Goal: Task Accomplishment & Management: Manage account settings

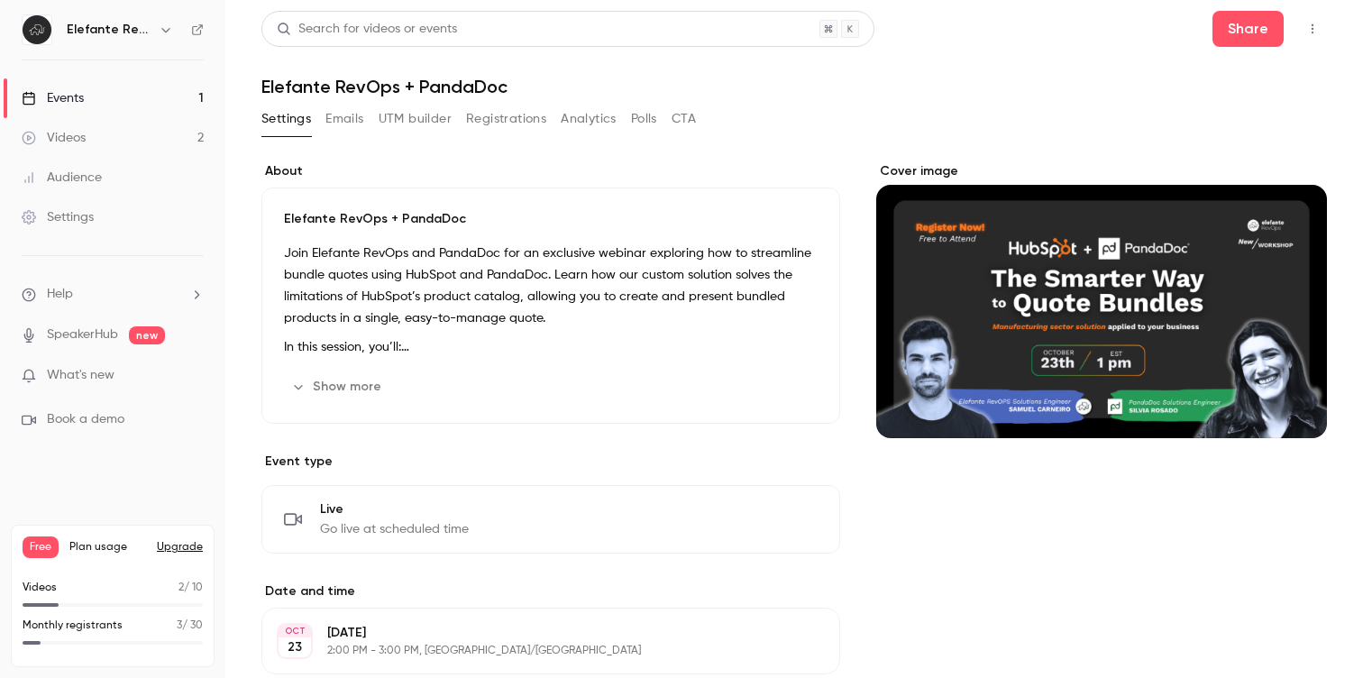
click at [491, 124] on button "Registrations" at bounding box center [506, 119] width 80 height 29
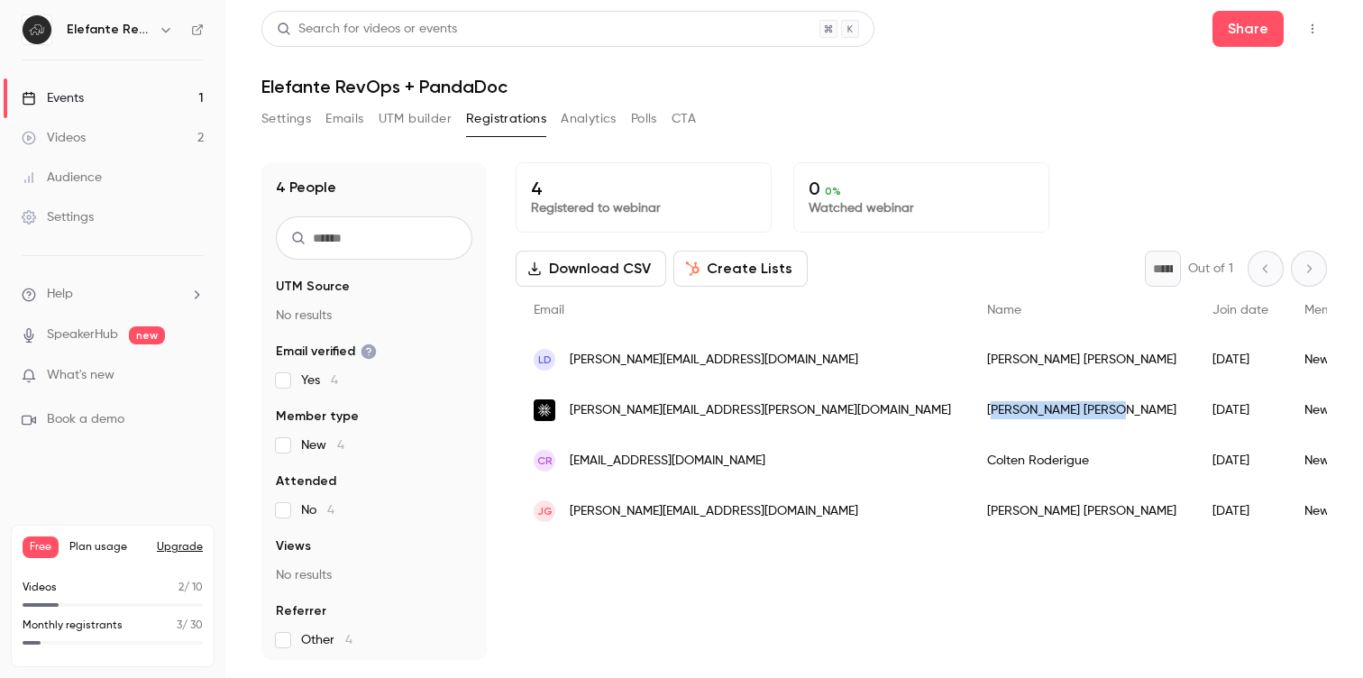
drag, startPoint x: 773, startPoint y: 407, endPoint x: 848, endPoint y: 408, distance: 75.8
click at [969, 408] on div "[PERSON_NAME]" at bounding box center [1081, 410] width 225 height 50
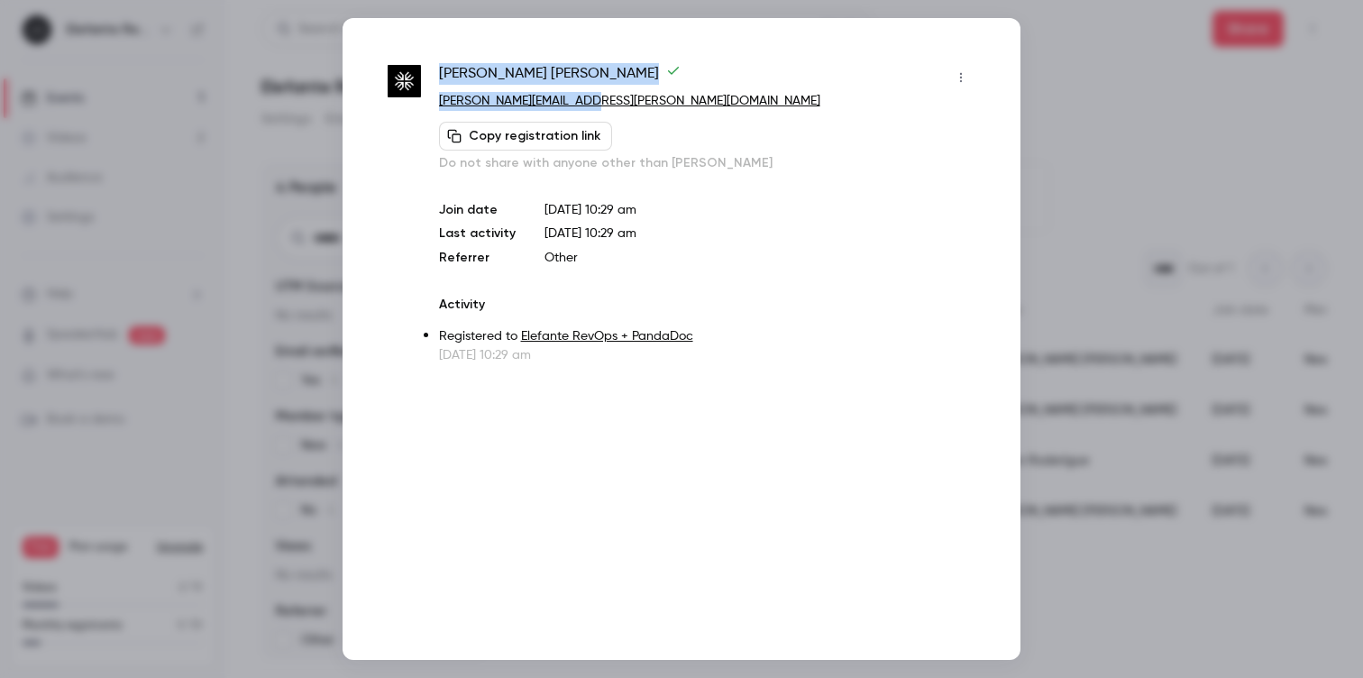
drag, startPoint x: 653, startPoint y: 106, endPoint x: 433, endPoint y: 74, distance: 222.4
click at [433, 74] on div "[PERSON_NAME] [PERSON_NAME][EMAIL_ADDRESS][PERSON_NAME][DOMAIN_NAME] Copy regis…" at bounding box center [682, 213] width 588 height 301
copy div "[PERSON_NAME] [PERSON_NAME][EMAIL_ADDRESS][PERSON_NAME][DOMAIN_NAME]"
click at [1050, 60] on div at bounding box center [681, 339] width 1363 height 678
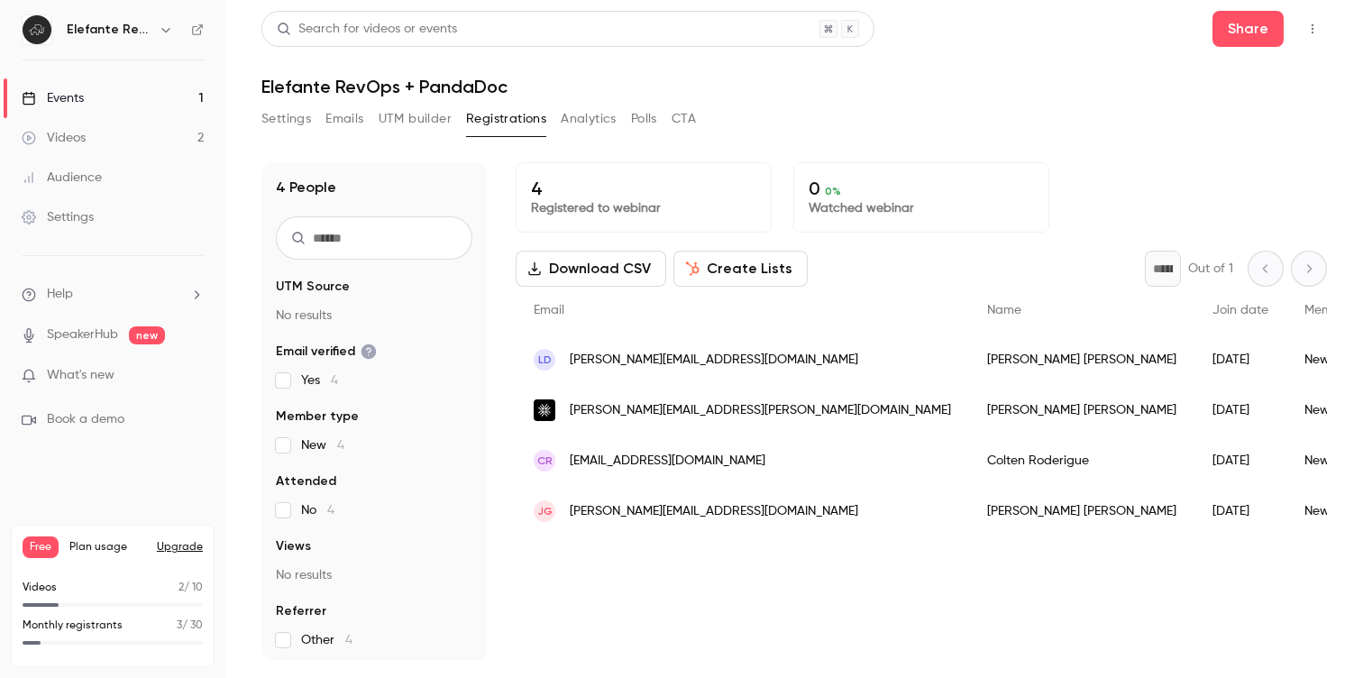
click at [343, 129] on button "Emails" at bounding box center [345, 119] width 38 height 29
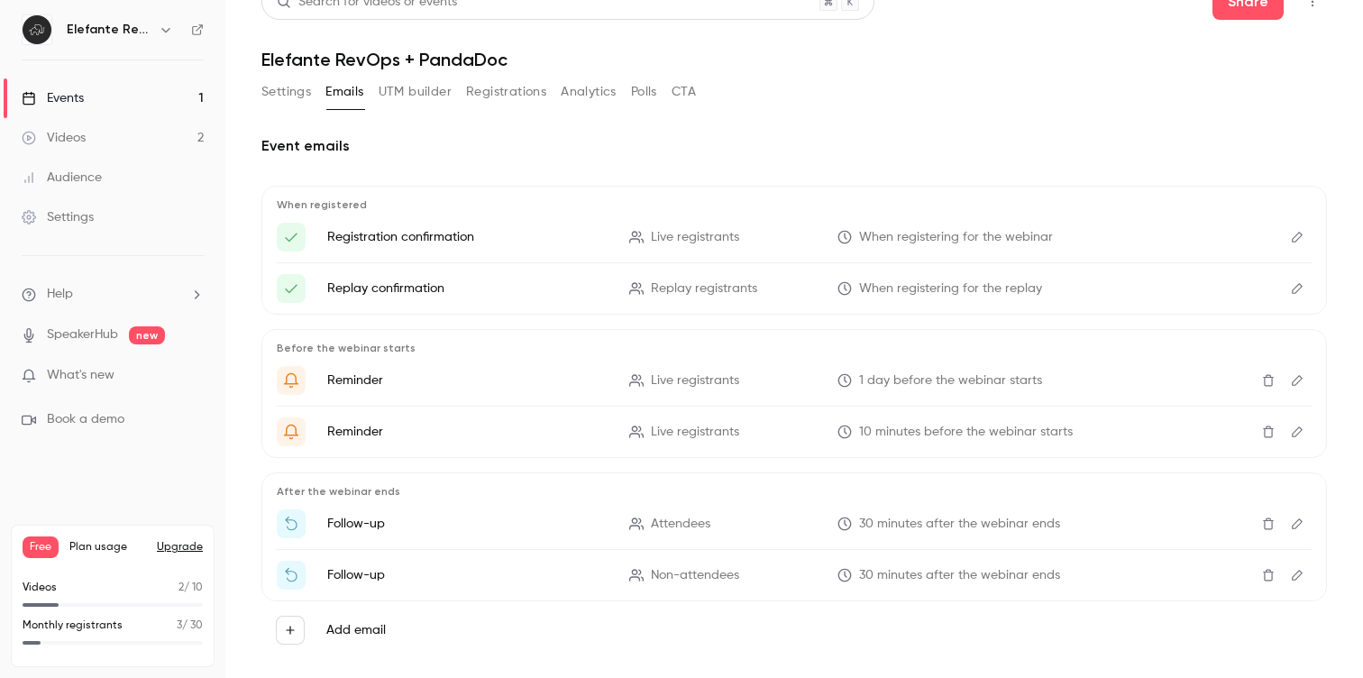
scroll to position [29, 0]
click at [267, 99] on button "Settings" at bounding box center [286, 90] width 50 height 29
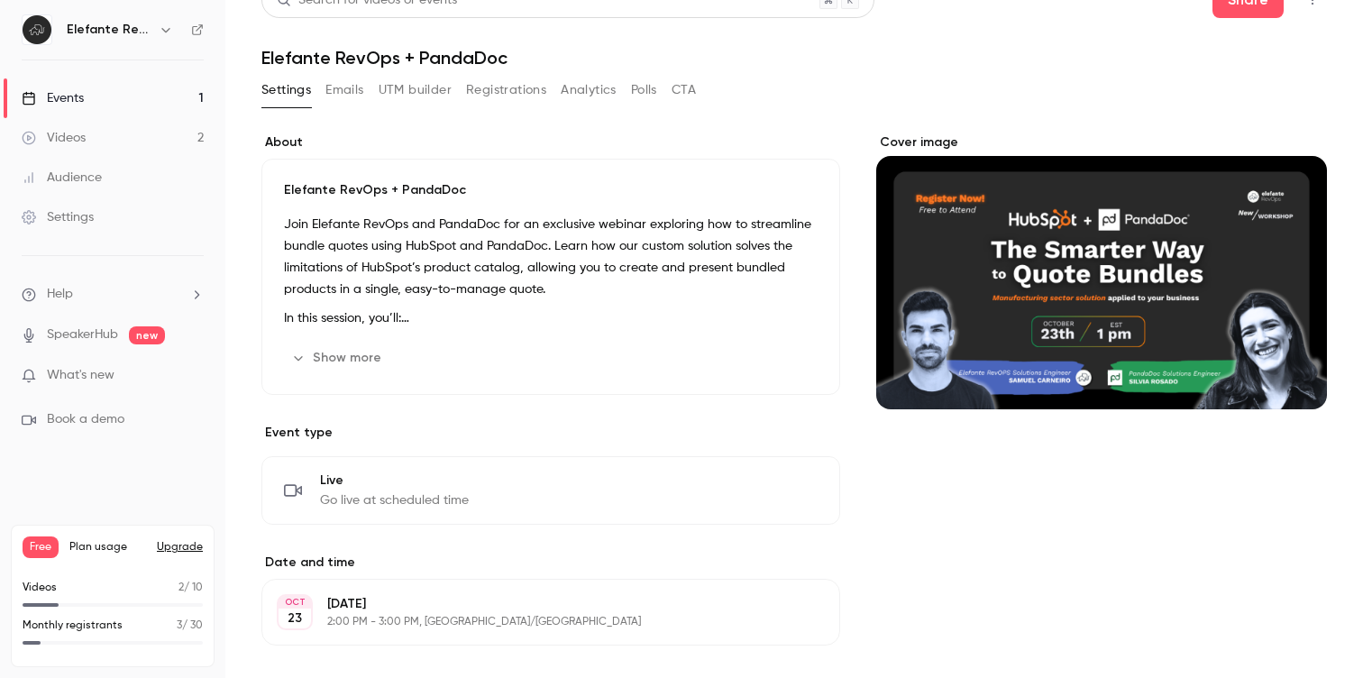
click at [33, 35] on img at bounding box center [37, 29] width 29 height 29
